Goal: Task Accomplishment & Management: Manage account settings

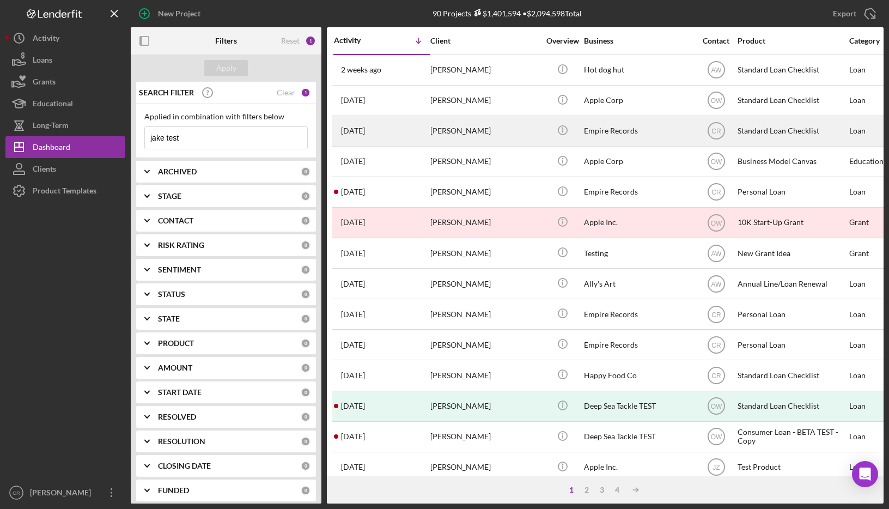
click at [477, 139] on div "[PERSON_NAME]" at bounding box center [484, 131] width 109 height 29
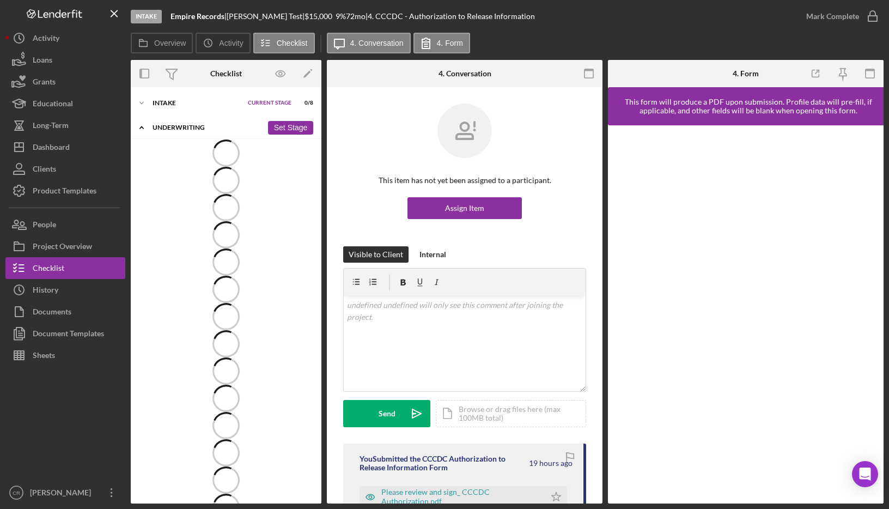
click at [177, 128] on div "Underwriting" at bounding box center [208, 127] width 110 height 7
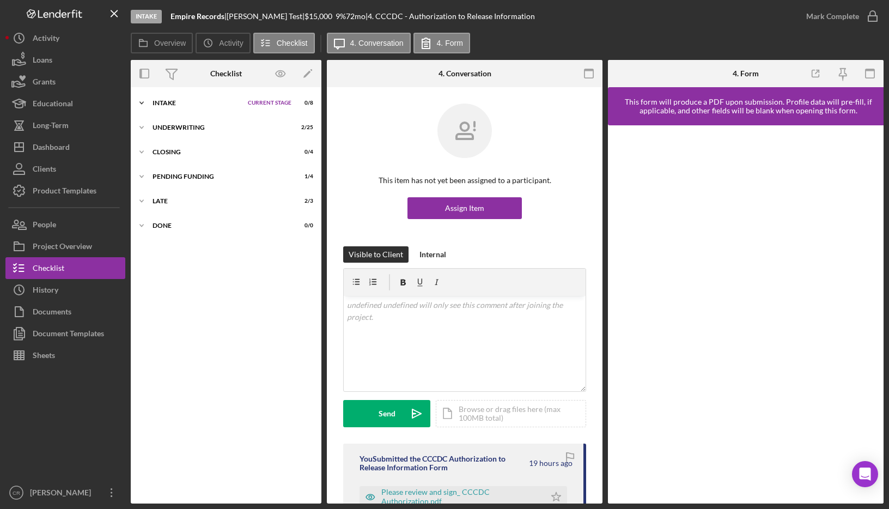
click at [170, 103] on div "Intake" at bounding box center [198, 103] width 90 height 7
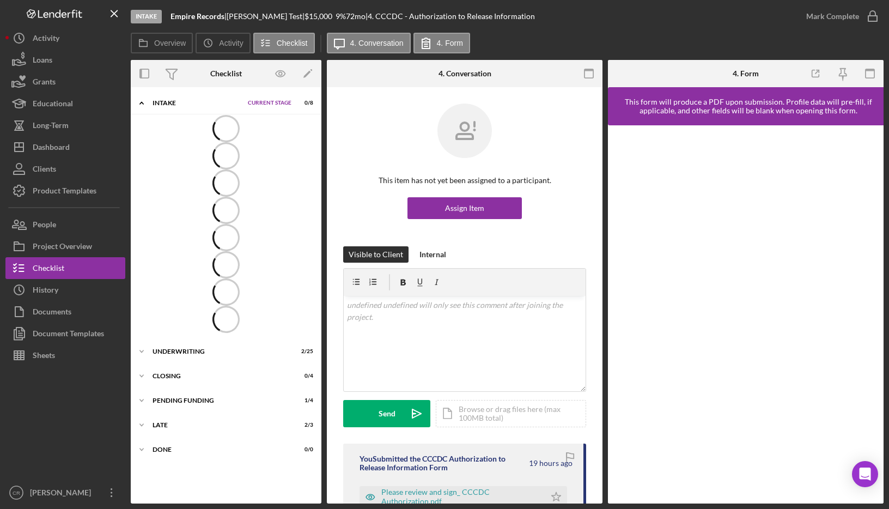
click at [170, 103] on div "Intake" at bounding box center [198, 103] width 90 height 7
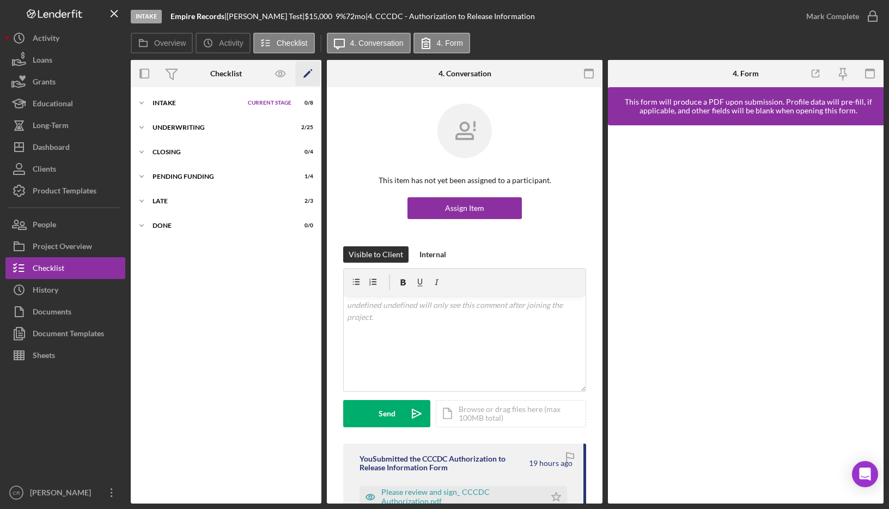
click at [312, 77] on icon "Icon/Edit" at bounding box center [308, 74] width 25 height 25
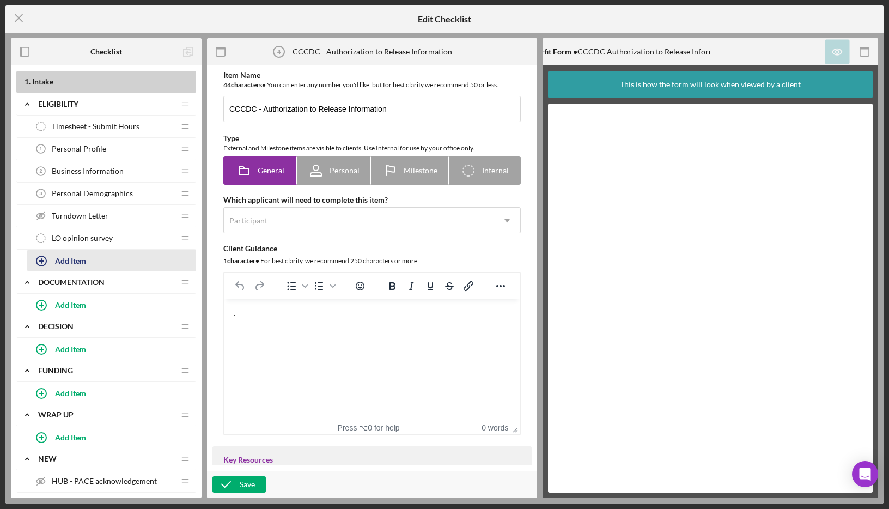
click at [73, 258] on div "Add Item" at bounding box center [70, 260] width 31 height 21
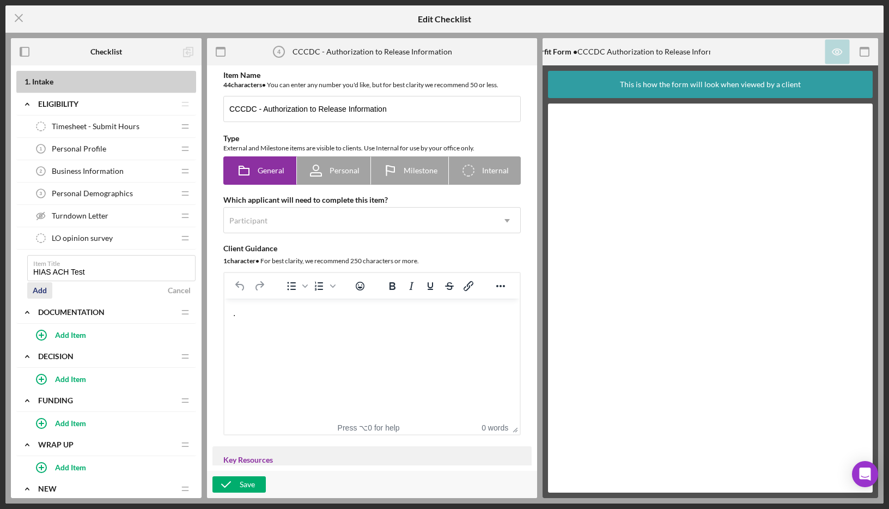
type input "HIAS ACH Test"
click at [41, 292] on div "Add" at bounding box center [40, 290] width 14 height 16
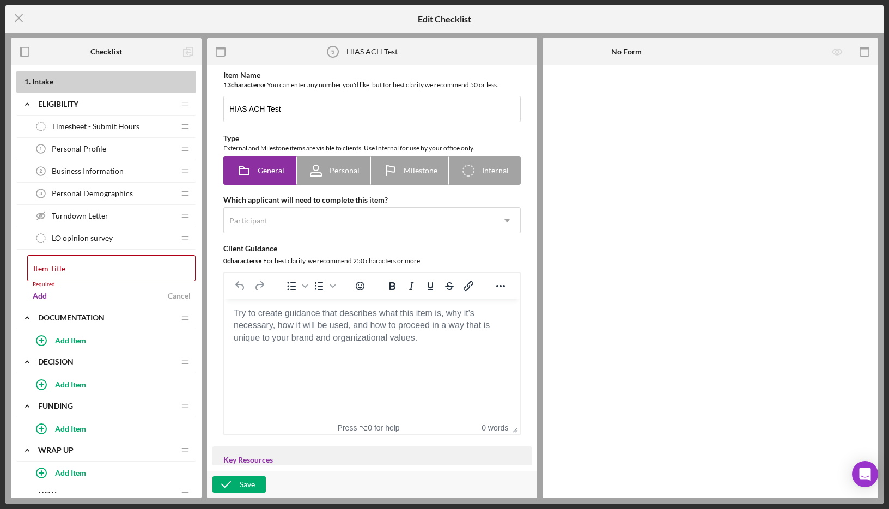
click at [344, 328] on html at bounding box center [371, 313] width 295 height 29
click at [360, 319] on body "Rich Text Area. Press ALT-0 for help." at bounding box center [372, 313] width 278 height 12
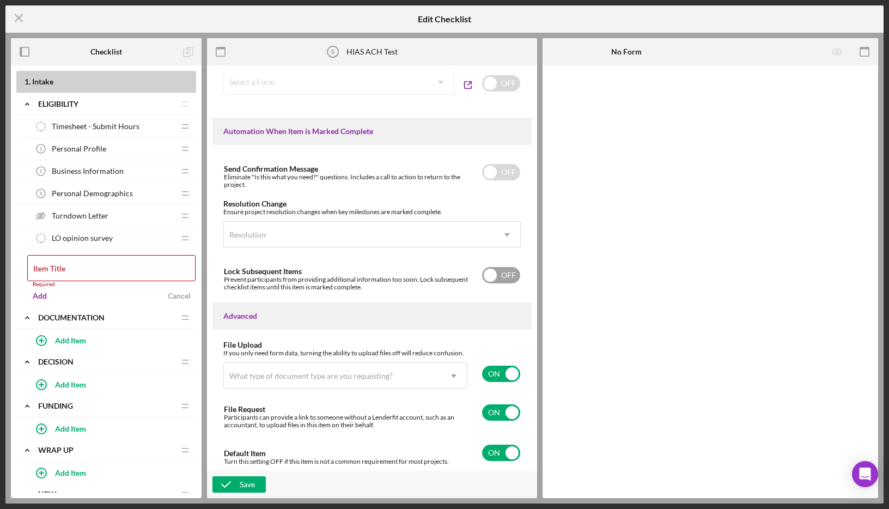
scroll to position [520, 0]
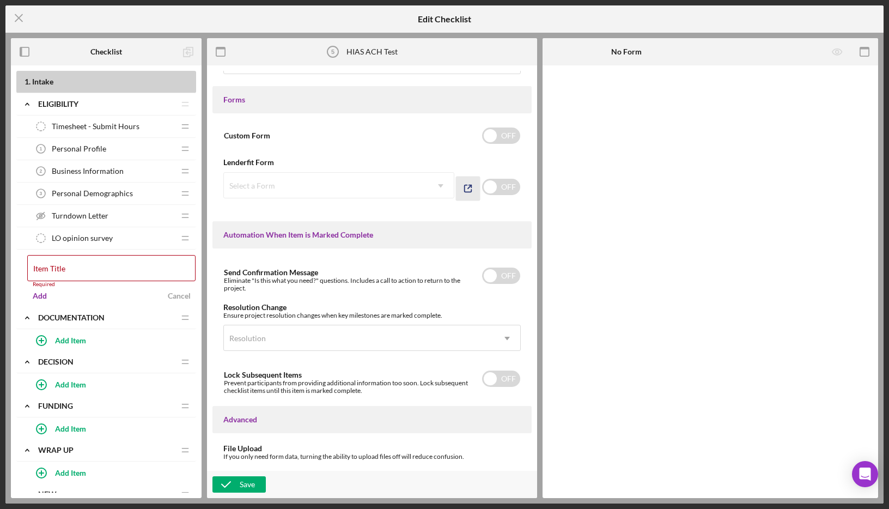
drag, startPoint x: 506, startPoint y: 192, endPoint x: 470, endPoint y: 190, distance: 36.0
click at [506, 192] on input "checkbox" at bounding box center [501, 187] width 38 height 16
checkbox input "true"
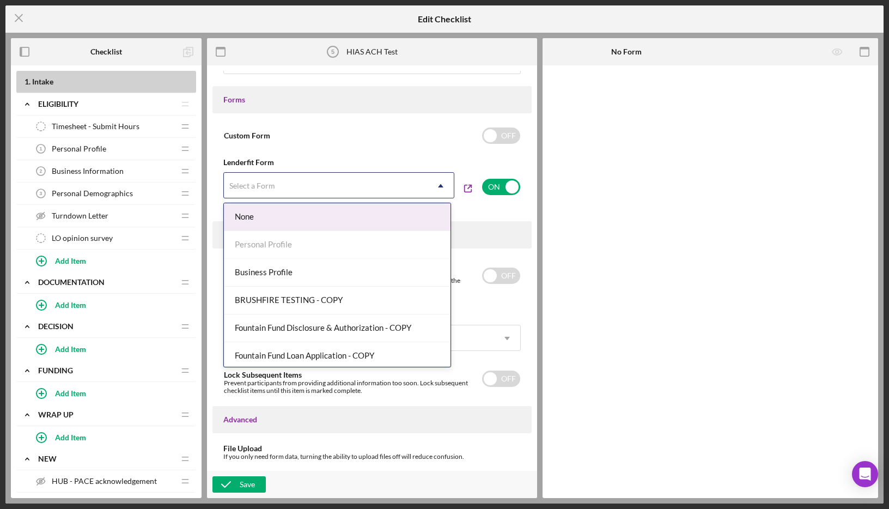
click at [367, 186] on div "Select a Form" at bounding box center [326, 185] width 204 height 25
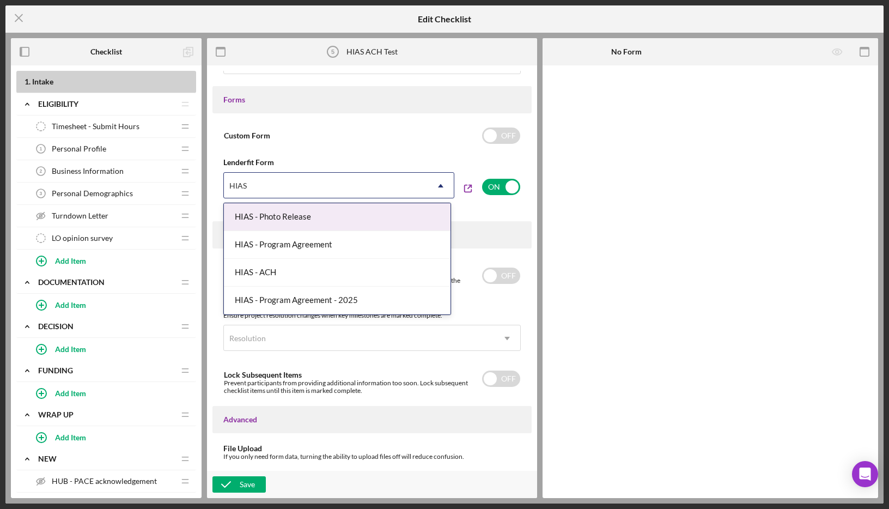
type input "HIAS"
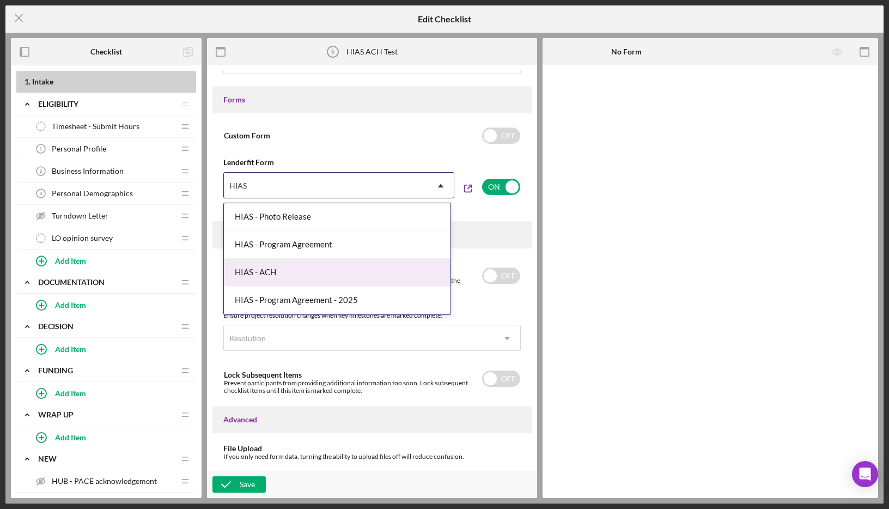
click at [324, 269] on div "HIAS - ACH" at bounding box center [337, 273] width 227 height 28
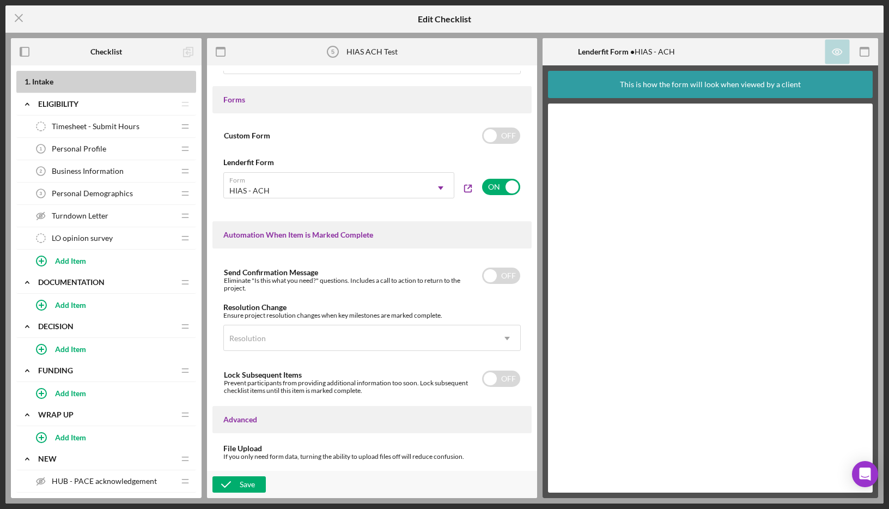
scroll to position [623, 0]
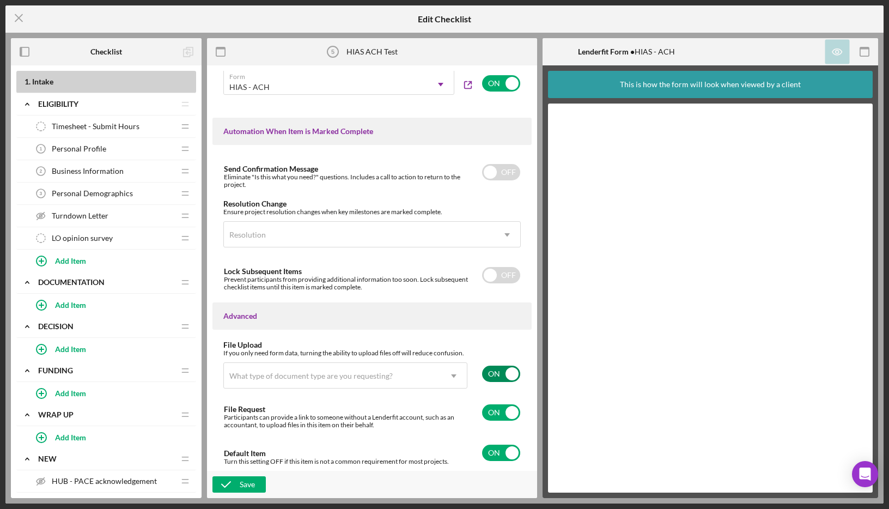
click at [500, 372] on input "checkbox" at bounding box center [501, 374] width 38 height 16
checkbox input "false"
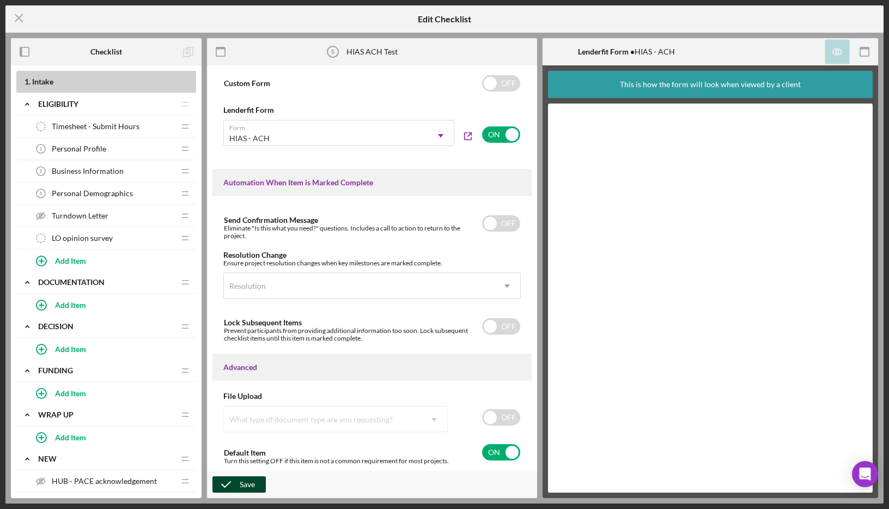
click at [243, 490] on div "Save" at bounding box center [247, 484] width 15 height 16
click at [21, 17] on icon "Icon/Menu Close" at bounding box center [18, 17] width 27 height 27
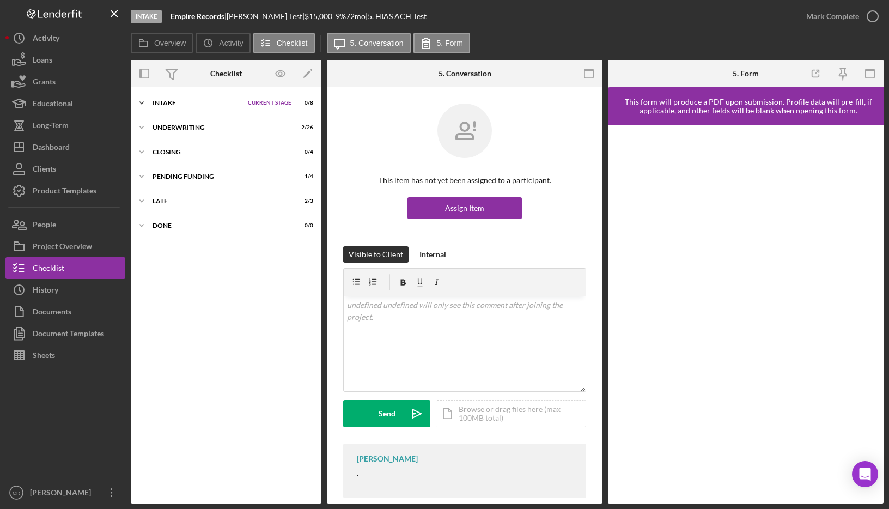
click at [180, 98] on div "Icon/Expander Intake Current Stage 0 / 8 Set Stage" at bounding box center [226, 103] width 191 height 22
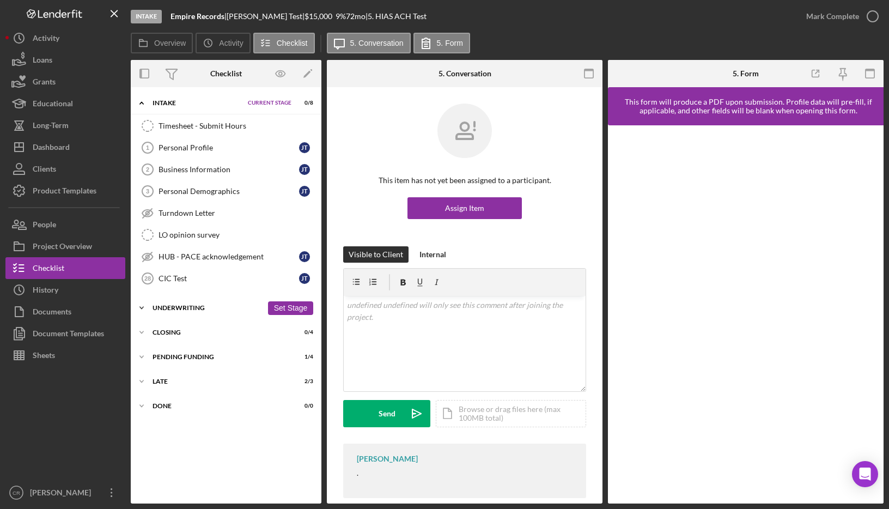
click at [198, 305] on div "Underwriting" at bounding box center [208, 308] width 110 height 7
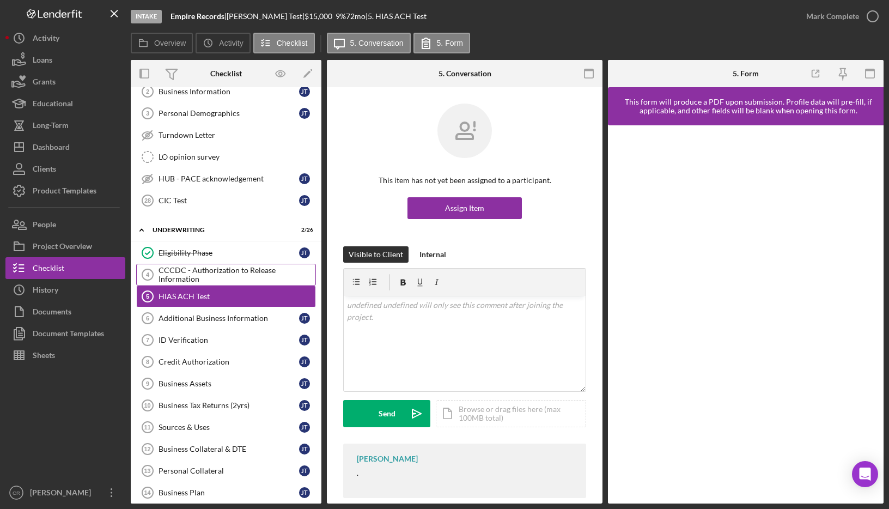
scroll to position [79, 0]
click at [247, 296] on div "HIAS ACH Test" at bounding box center [237, 295] width 157 height 9
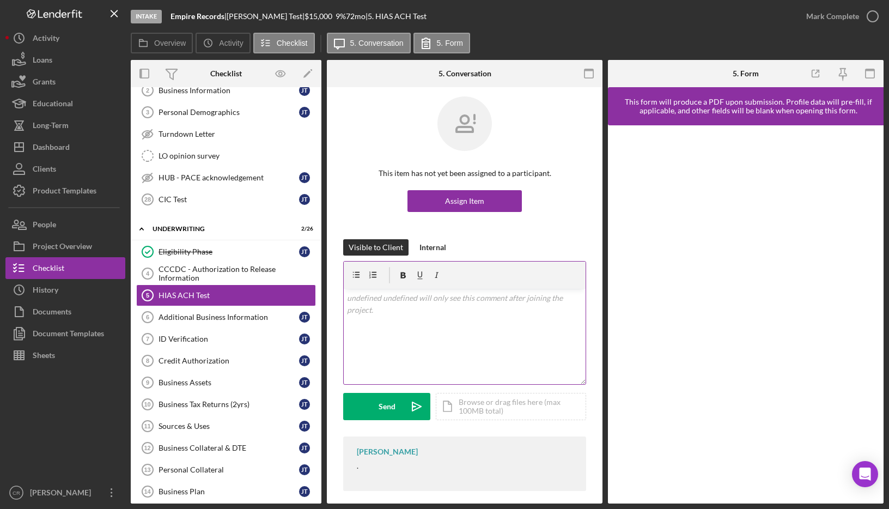
scroll to position [16, 0]
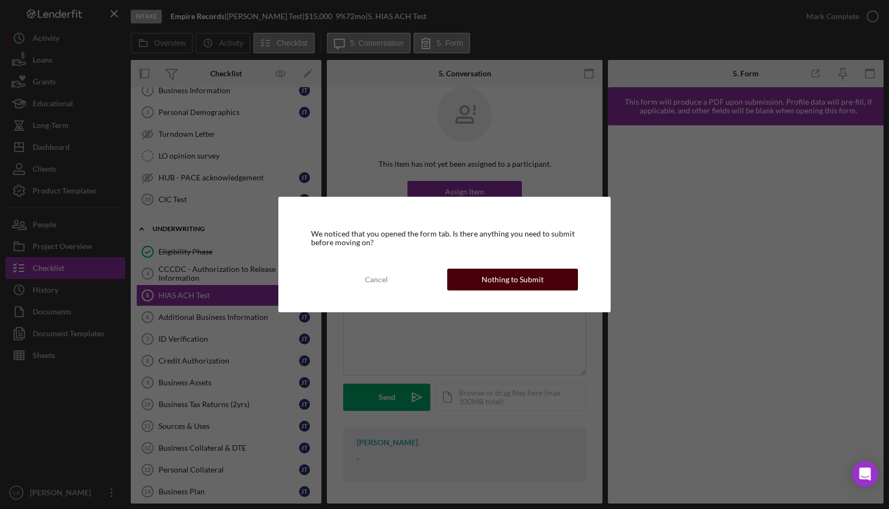
click at [506, 279] on div "Nothing to Submit" at bounding box center [513, 280] width 62 height 22
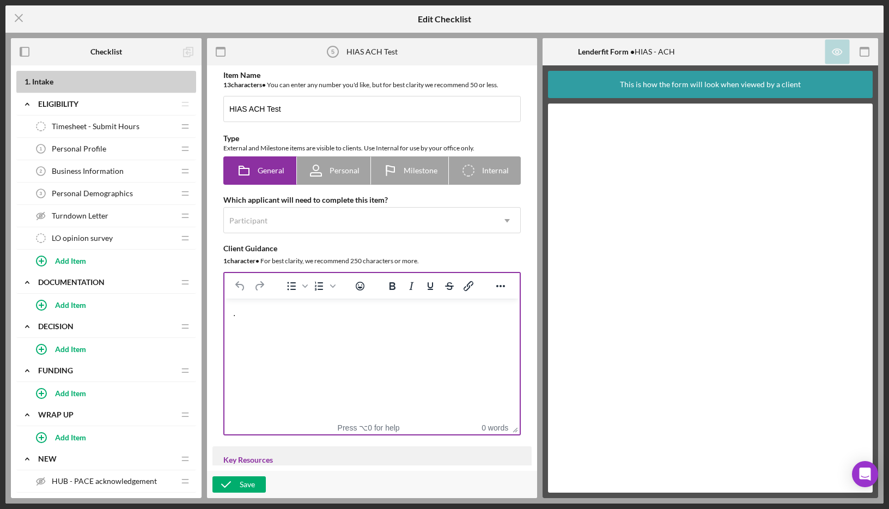
scroll to position [370, 0]
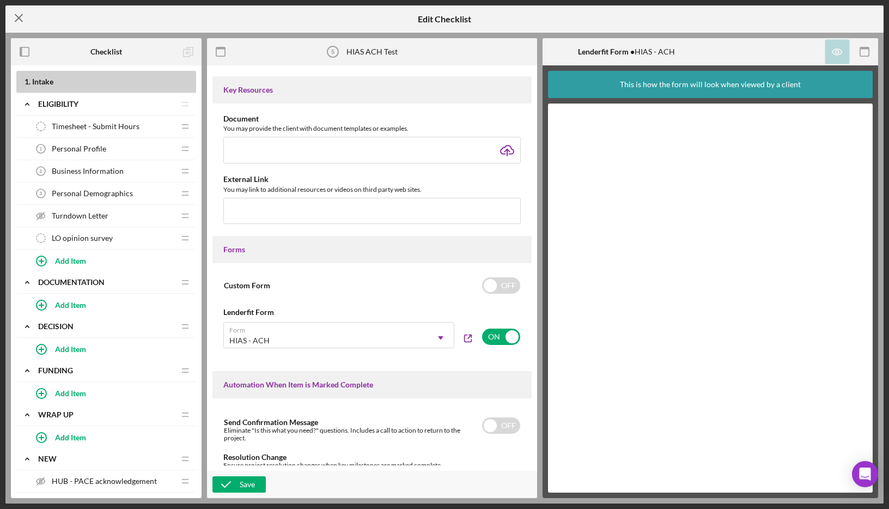
click at [22, 18] on icon "Icon/Menu Close" at bounding box center [18, 17] width 27 height 27
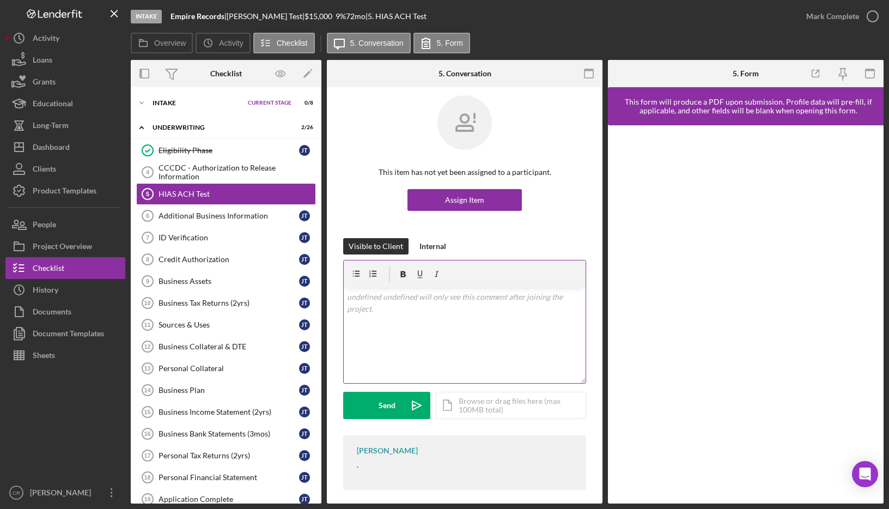
scroll to position [16, 0]
